Goal: Find specific fact: Find specific fact

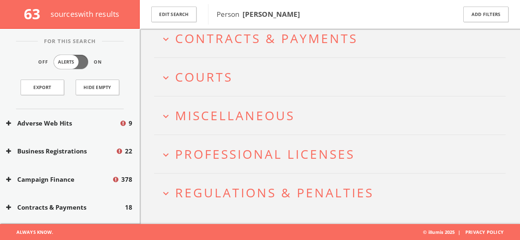
click at [206, 81] on span "Courts" at bounding box center [204, 77] width 58 height 17
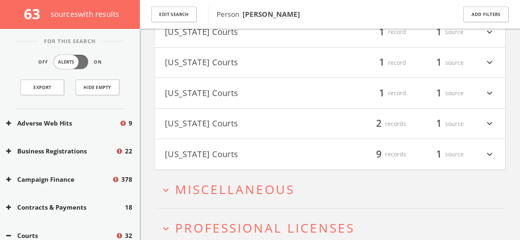
scroll to position [468, 0]
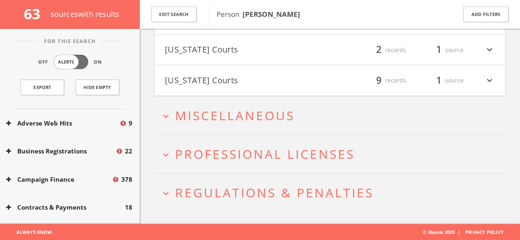
click at [198, 129] on h2 "expand_more Miscellaneous" at bounding box center [329, 116] width 351 height 38
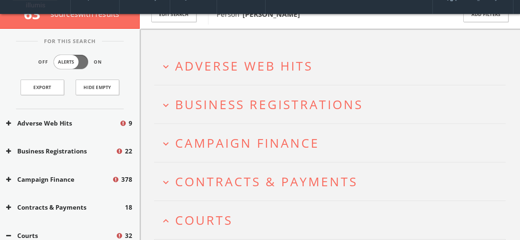
scroll to position [0, 0]
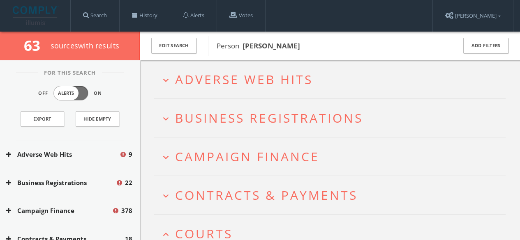
click at [203, 156] on span "Campaign Finance" at bounding box center [247, 156] width 144 height 17
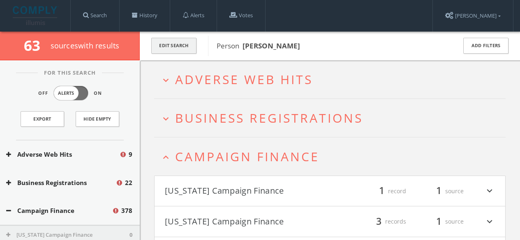
click at [172, 49] on button "Edit Search" at bounding box center [173, 46] width 45 height 16
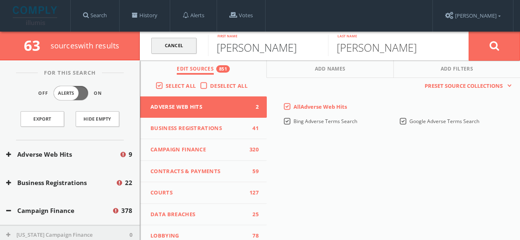
drag, startPoint x: 286, startPoint y: 53, endPoint x: 186, endPoint y: 50, distance: 99.5
click at [192, 50] on form "Cancel [PERSON_NAME] First name [PERSON_NAME] Last name Cancel" at bounding box center [330, 46] width 380 height 29
type input "Carly"
type input "[PERSON_NAME]"
click at [505, 49] on button at bounding box center [493, 46] width 51 height 30
